Goal: Task Accomplishment & Management: Manage account settings

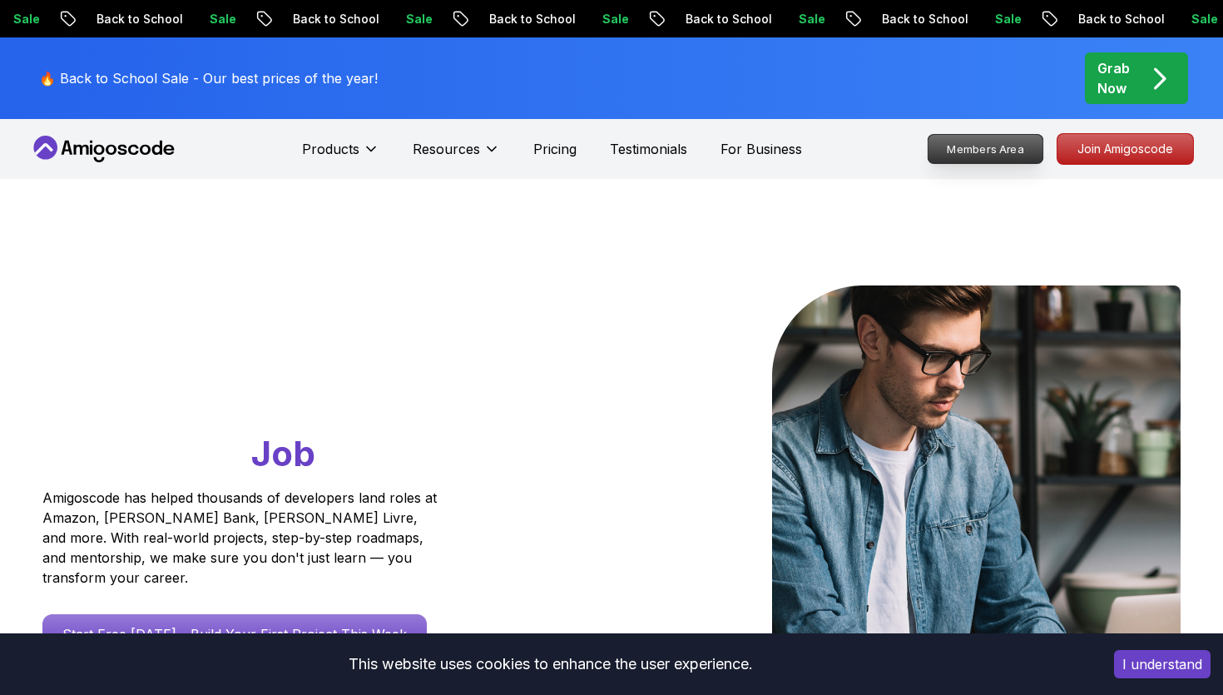
click at [980, 142] on p "Members Area" at bounding box center [986, 149] width 115 height 28
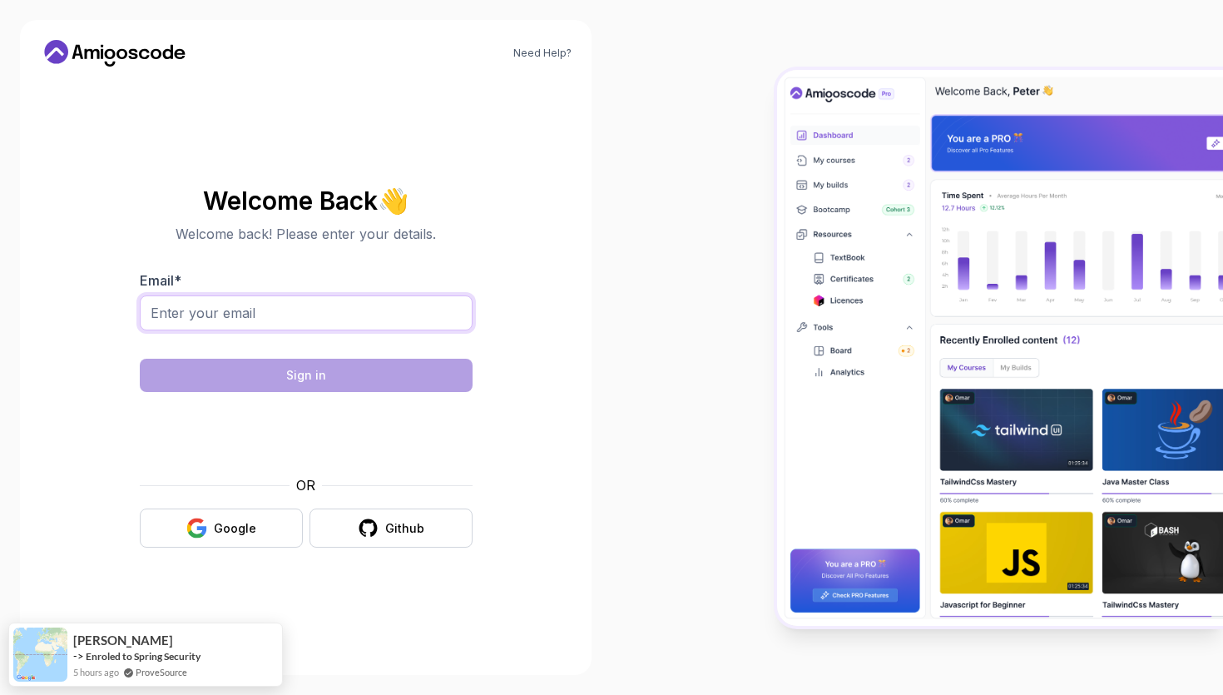
click at [374, 312] on input "Email *" at bounding box center [306, 312] width 333 height 35
click at [211, 526] on button "Google" at bounding box center [221, 528] width 163 height 39
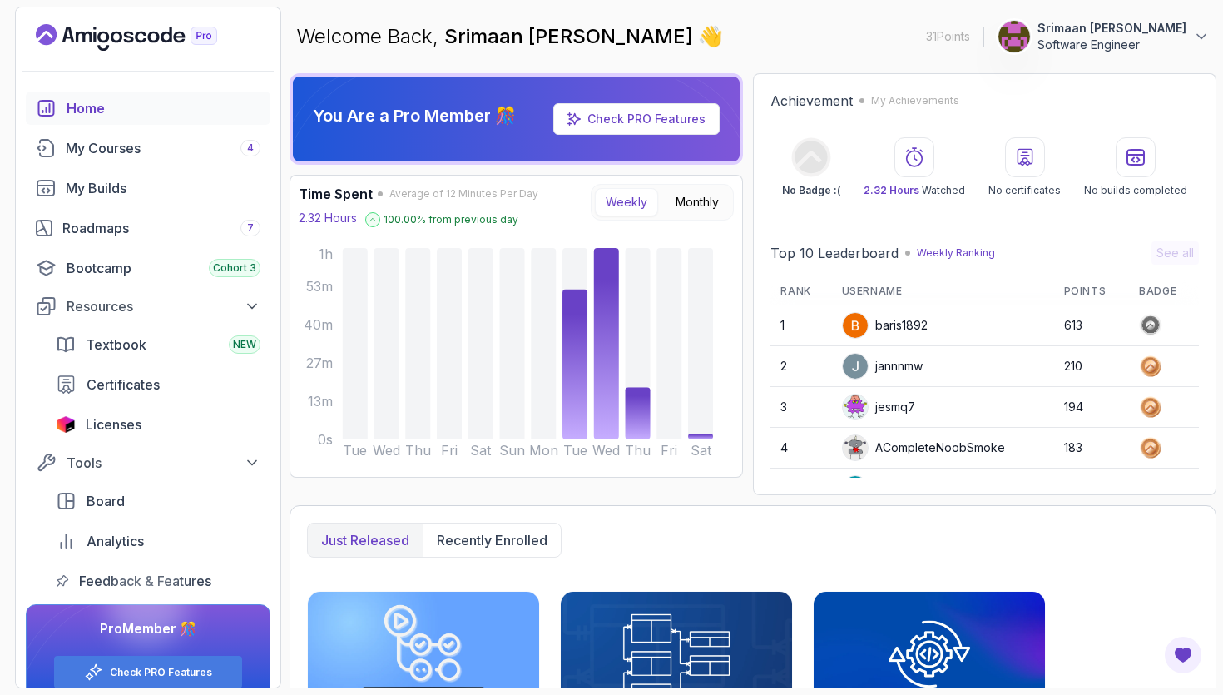
click at [1124, 25] on p "Srimaan [PERSON_NAME]" at bounding box center [1112, 28] width 149 height 17
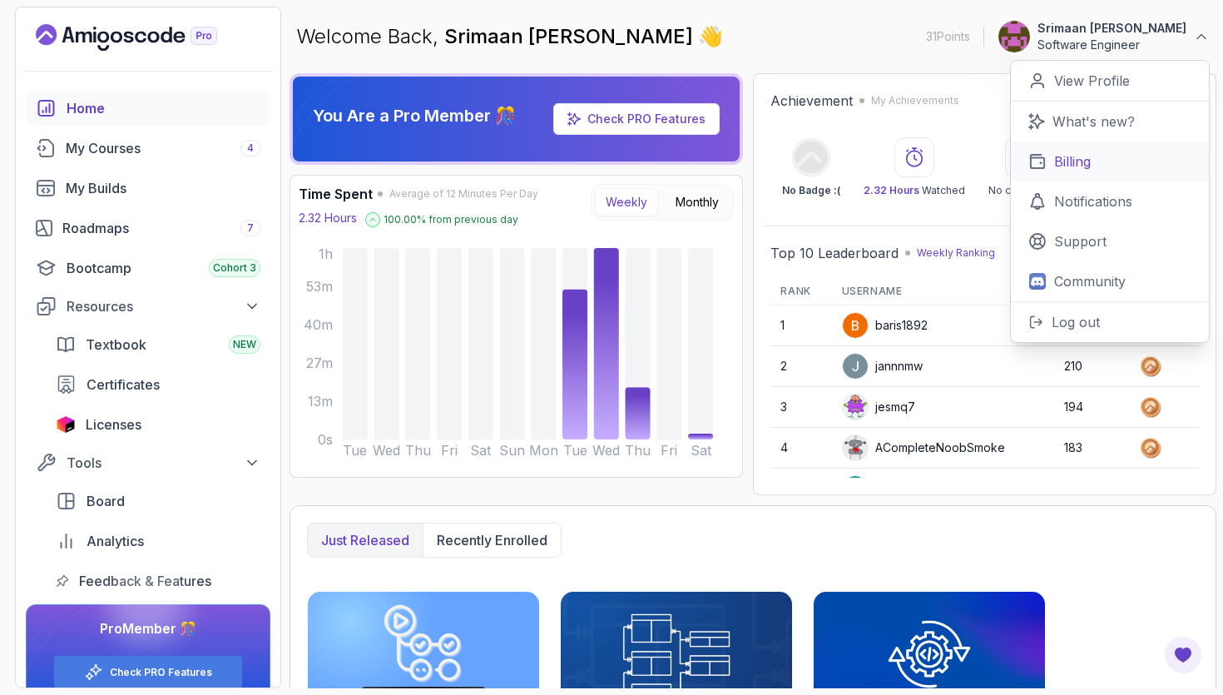
click at [1087, 172] on link "Billing" at bounding box center [1110, 161] width 198 height 40
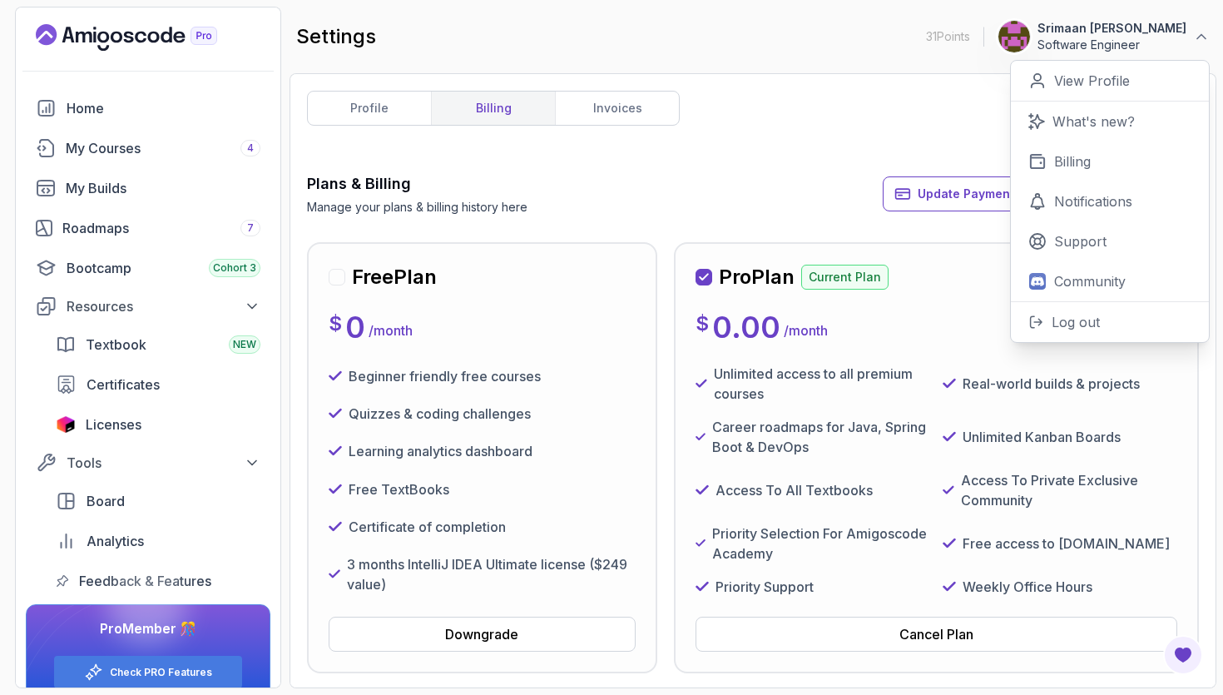
click at [697, 165] on div "profile billing invoices Plans & Billing Manage your plans & billing history he…" at bounding box center [753, 381] width 892 height 580
